Goal: Information Seeking & Learning: Learn about a topic

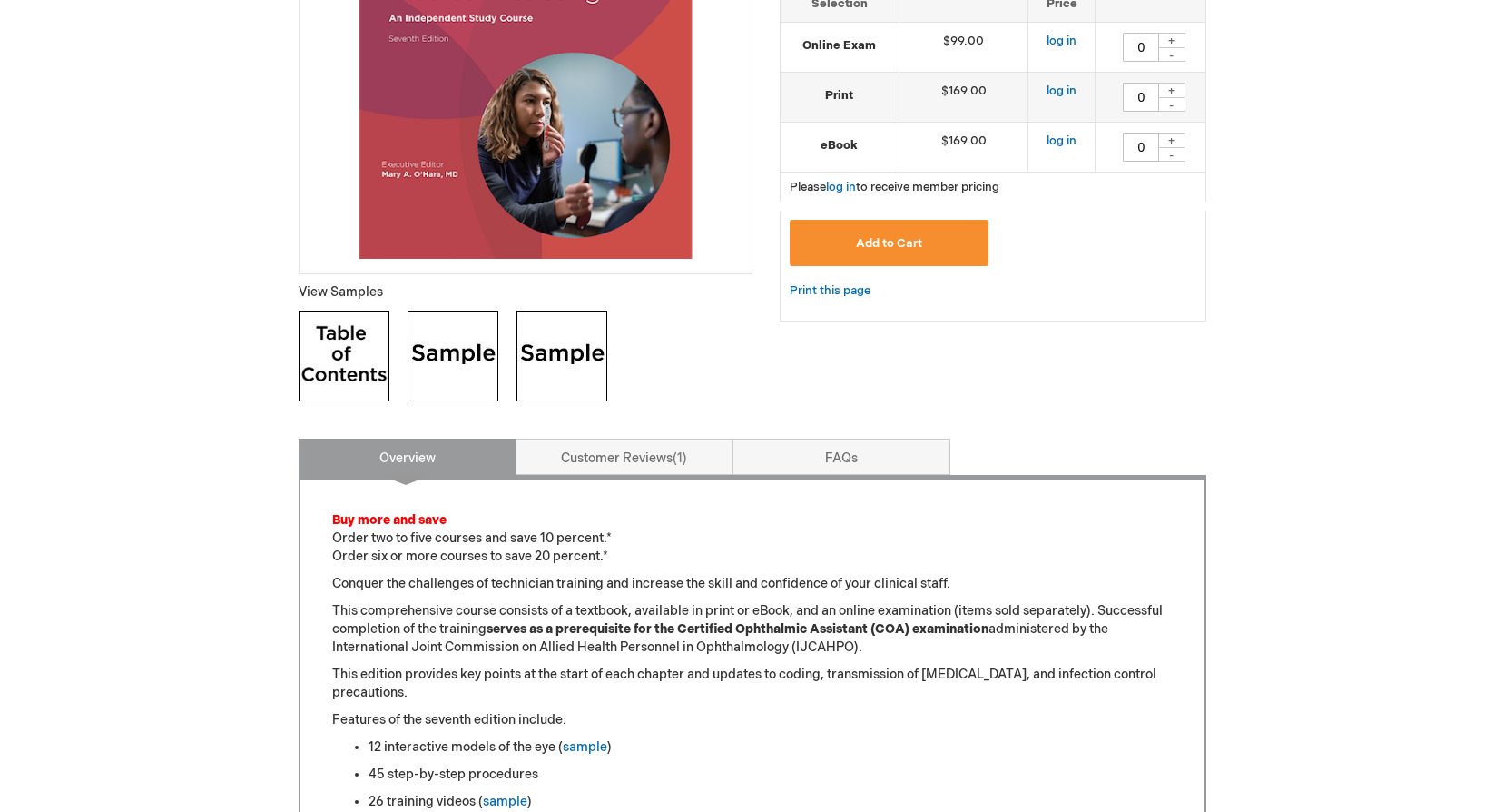
scroll to position [545, 0]
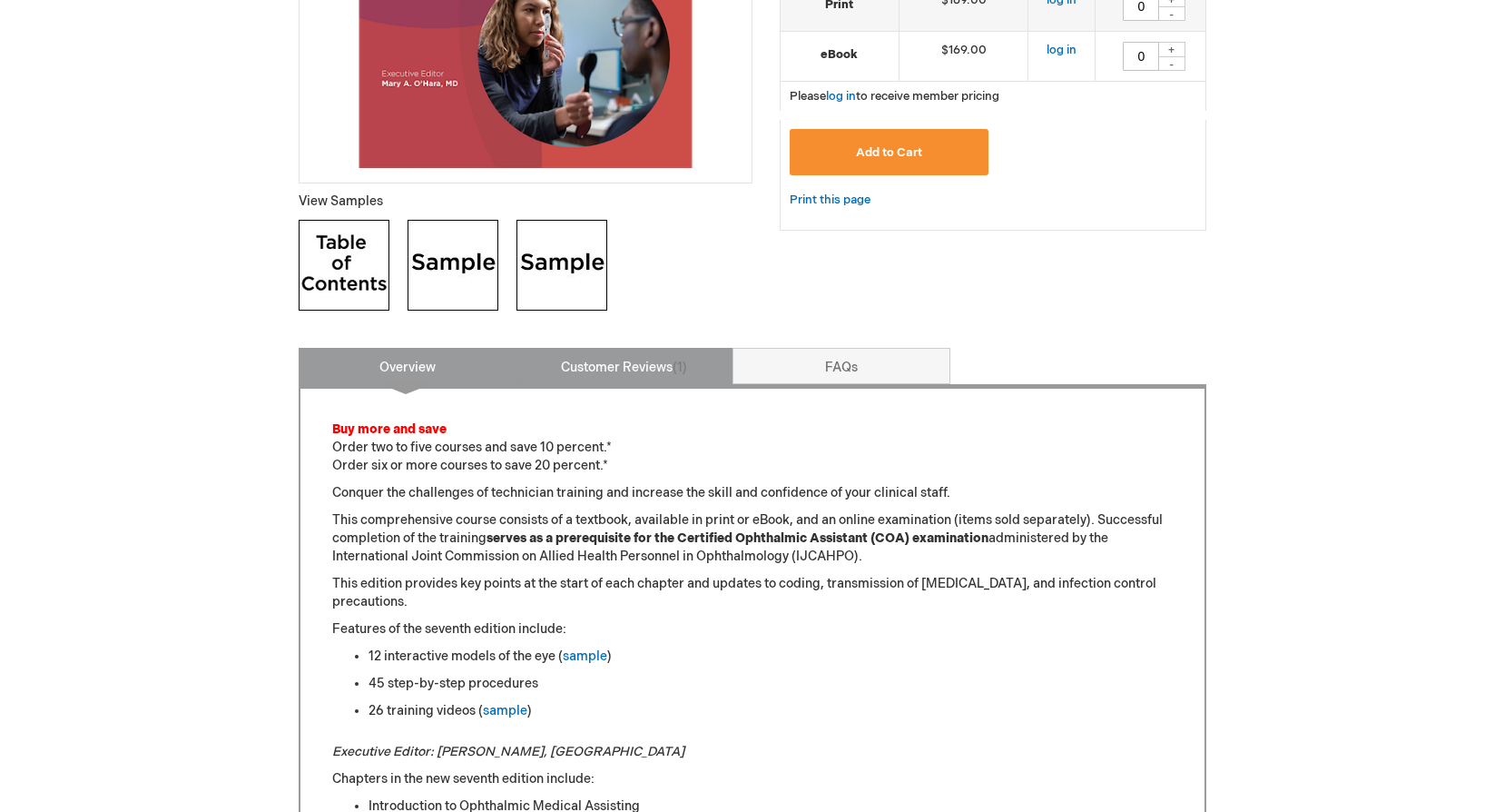
click at [632, 361] on link "Customer Reviews 1" at bounding box center [624, 366] width 217 height 37
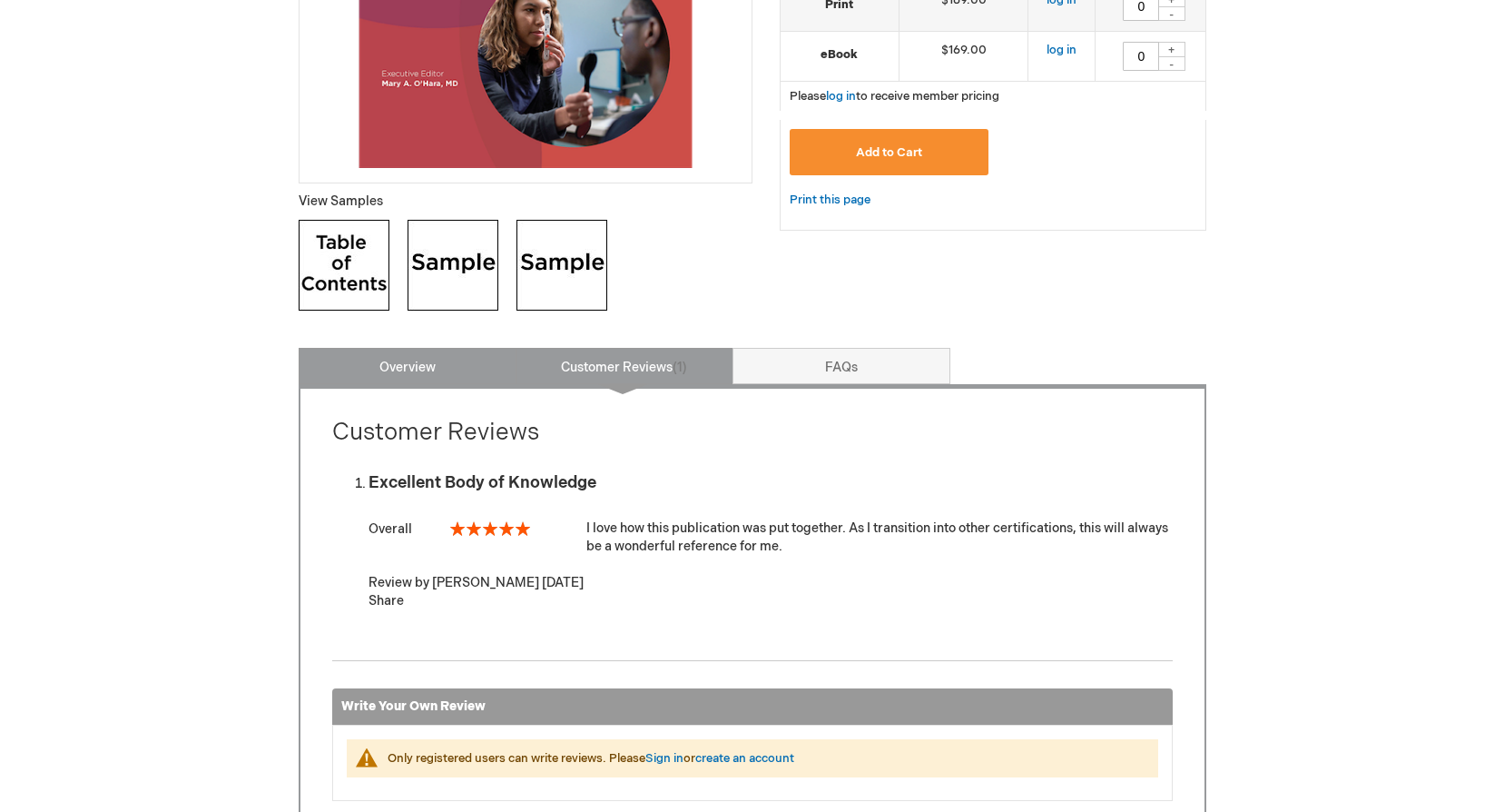
click at [420, 371] on link "Overview" at bounding box center [407, 366] width 217 height 37
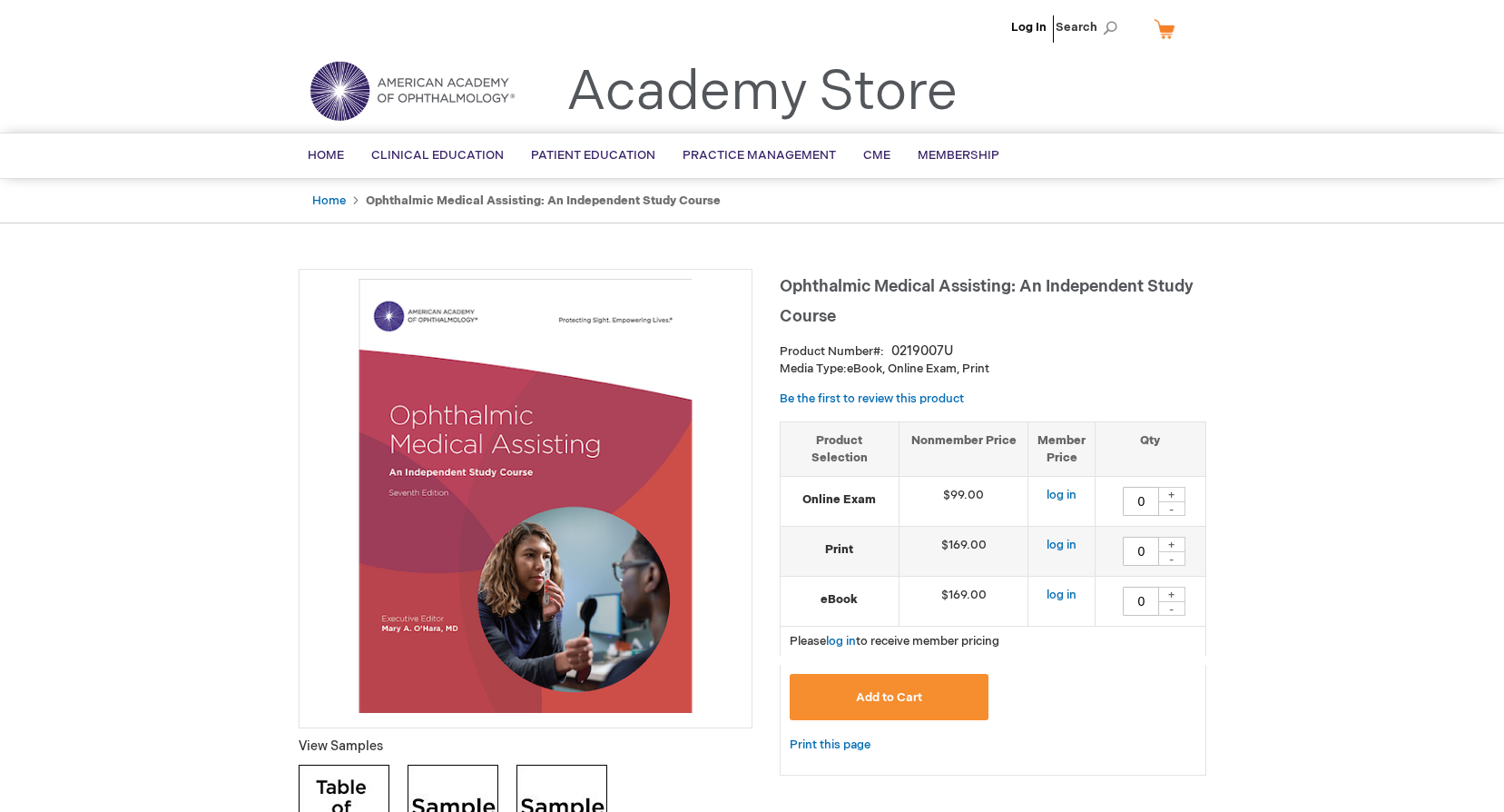
scroll to position [91, 0]
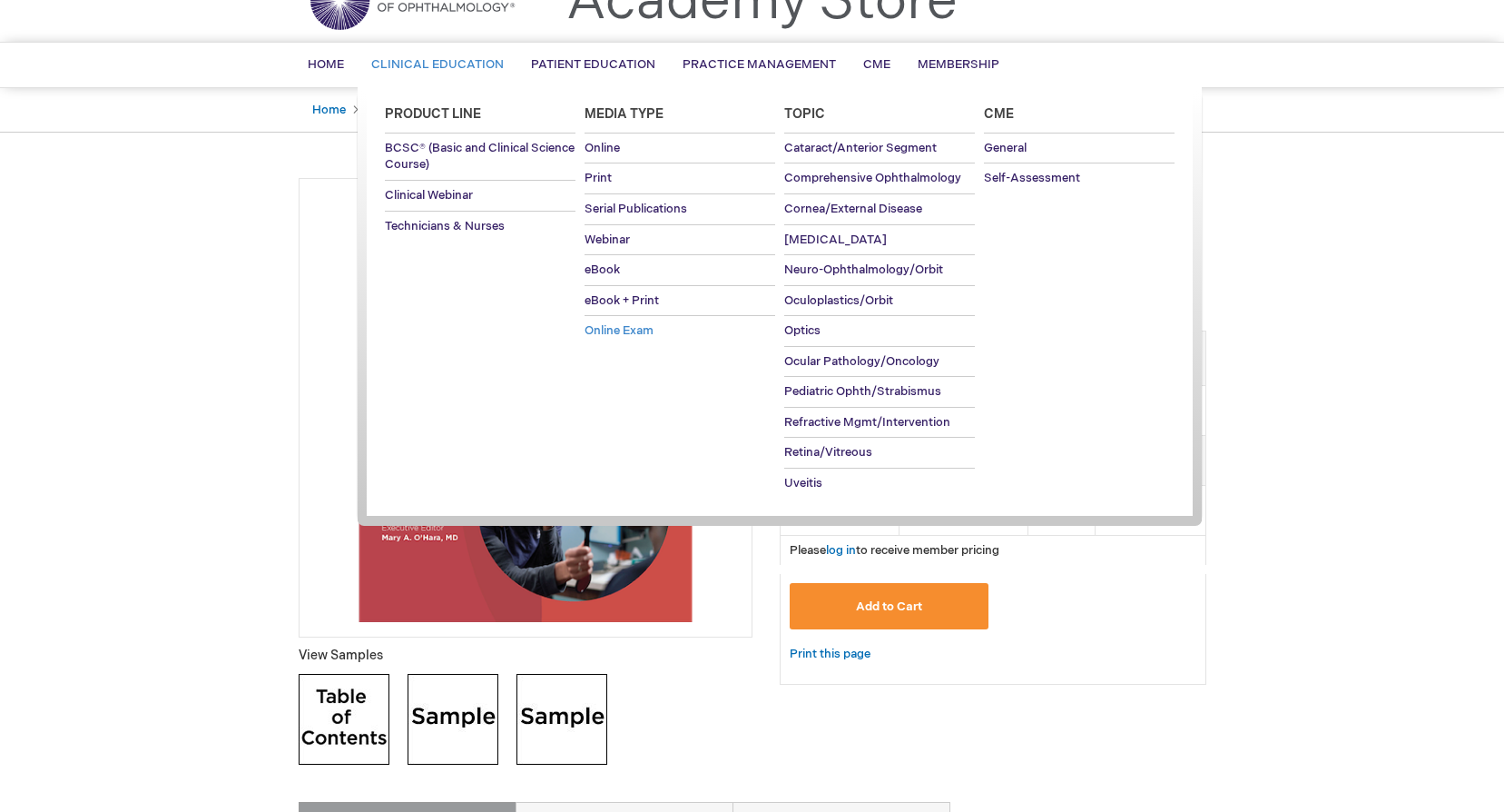
click at [643, 330] on span "Online Exam" at bounding box center [618, 330] width 69 height 15
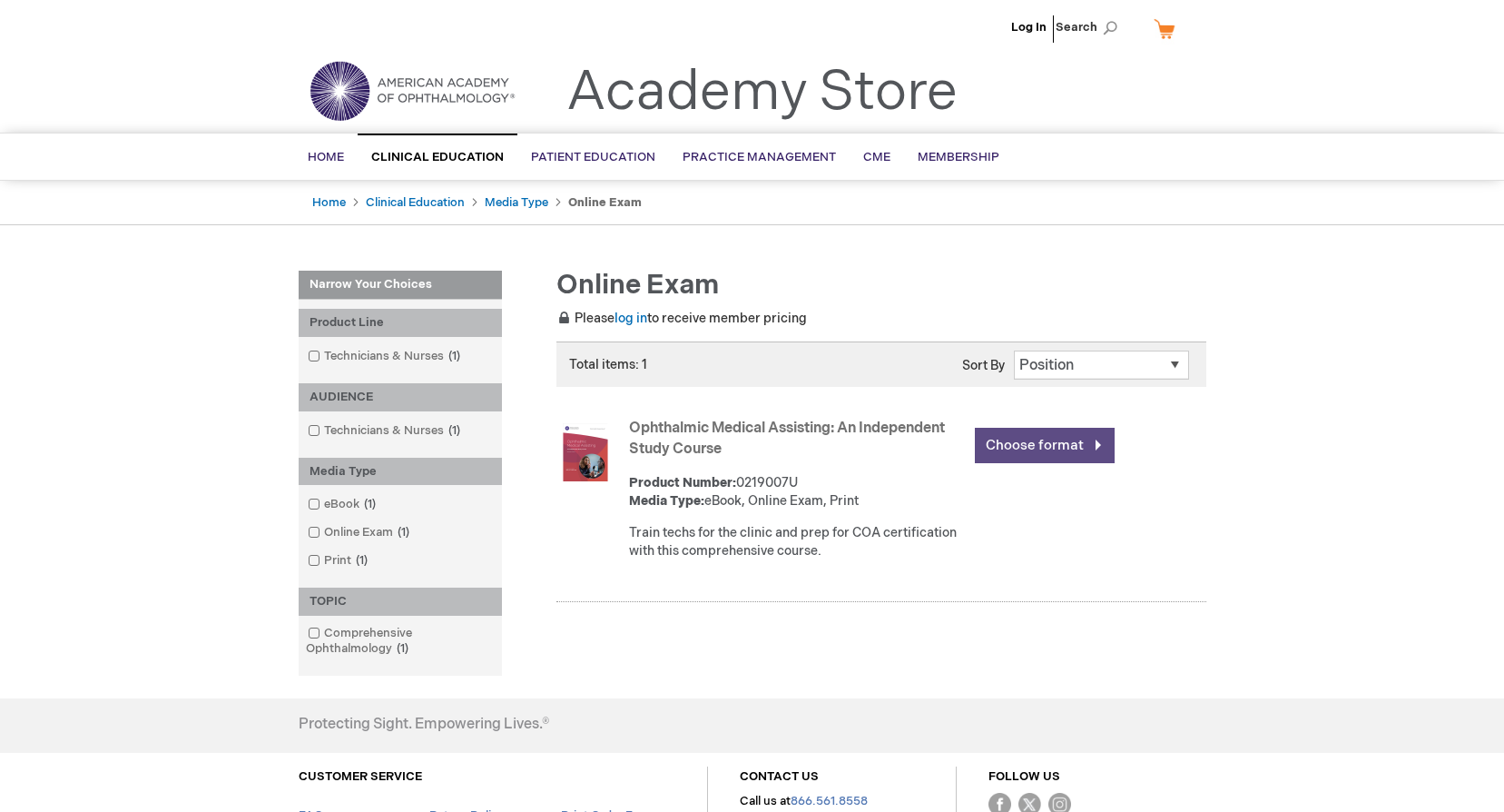
click at [1026, 446] on link "Choose format" at bounding box center [1045, 445] width 139 height 36
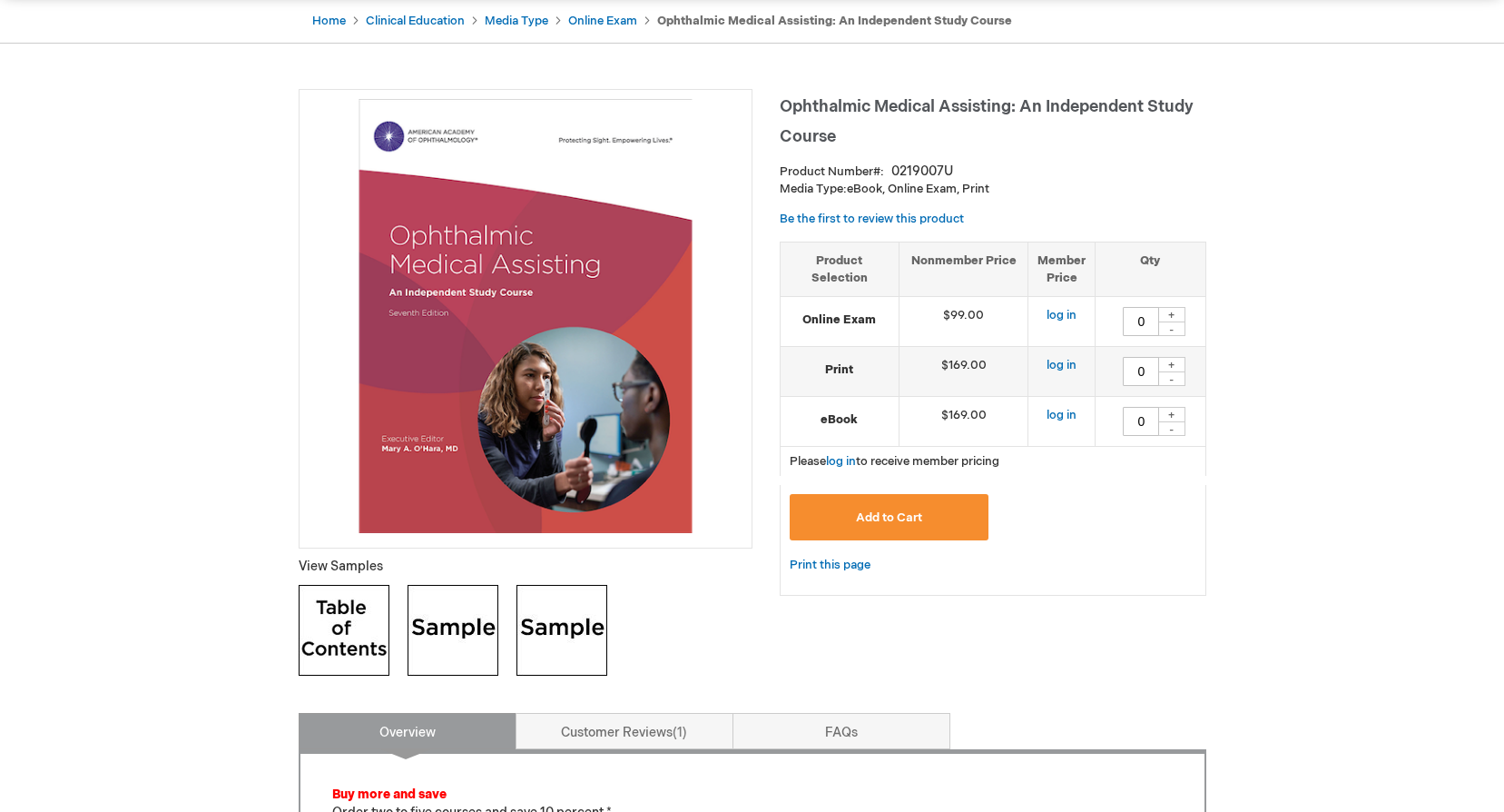
scroll to position [273, 0]
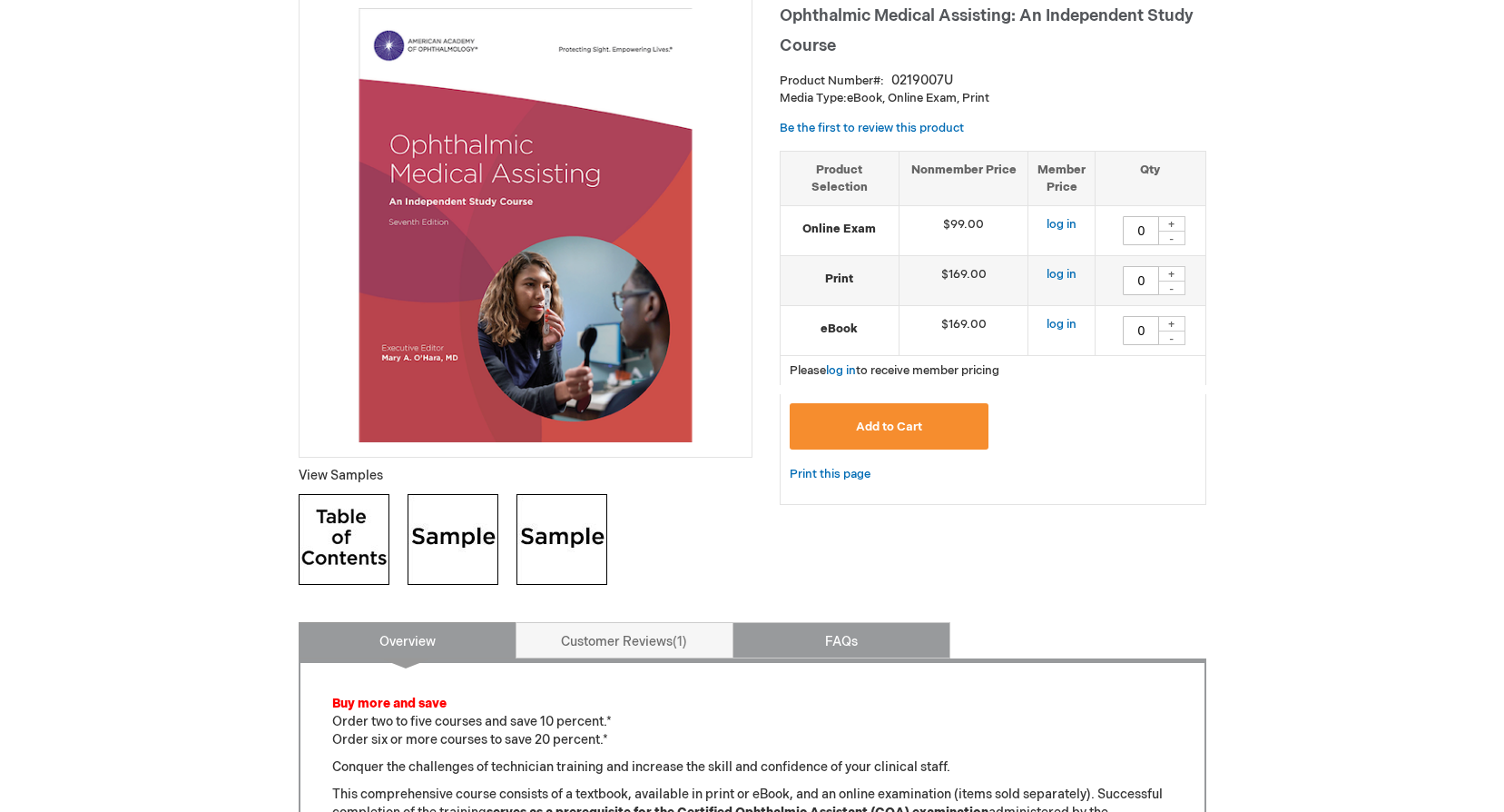
click at [887, 632] on link "FAQs" at bounding box center [841, 640] width 217 height 37
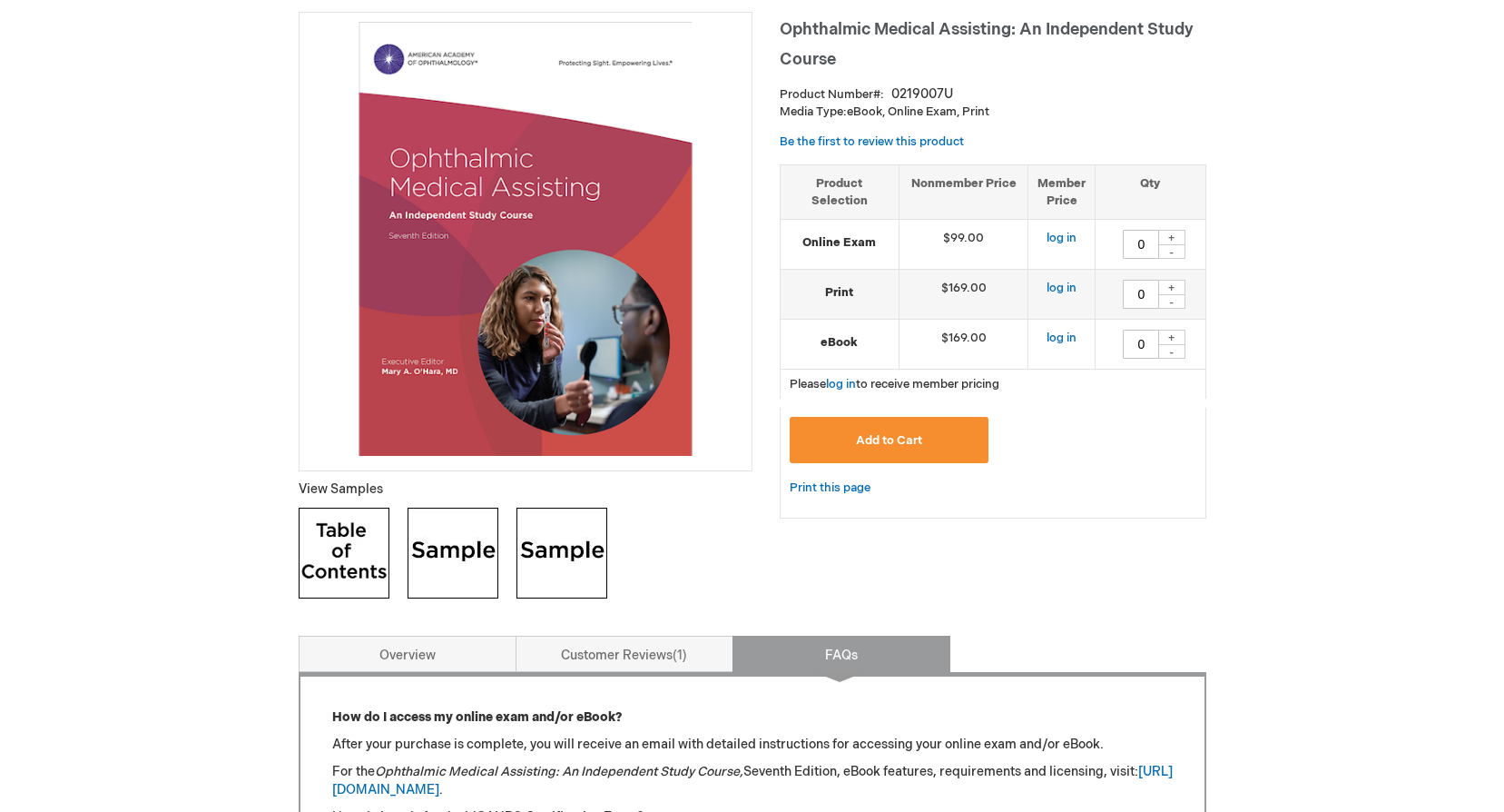
scroll to position [0, 0]
